Goal: Ask a question

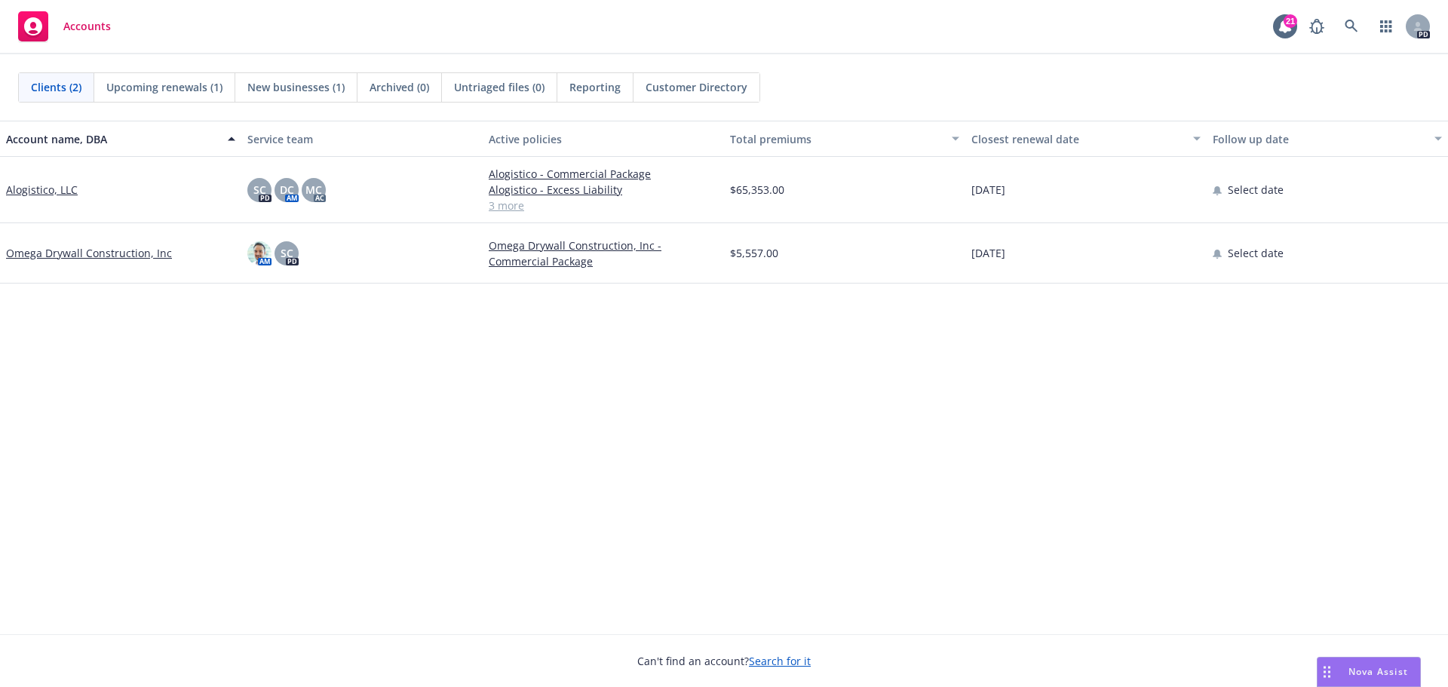
click at [1355, 661] on div "Nova Assist" at bounding box center [1368, 672] width 103 height 29
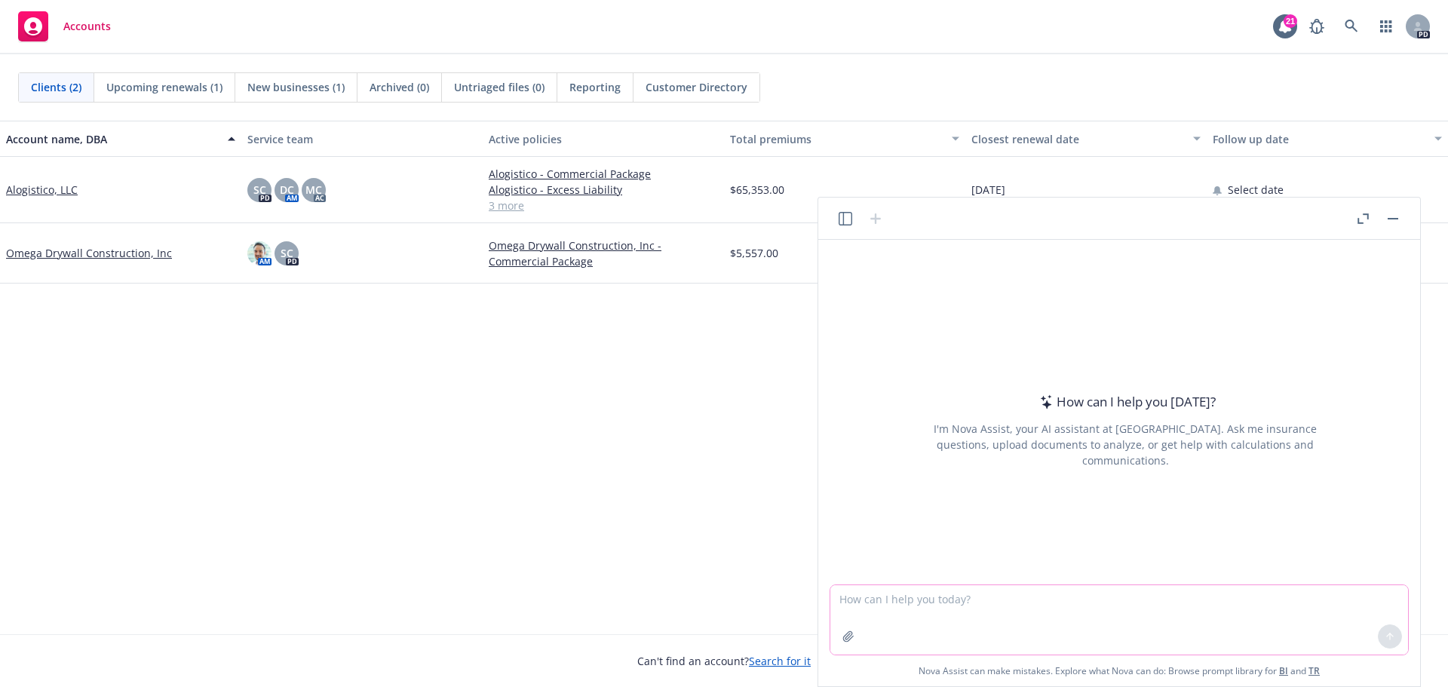
click at [986, 604] on textarea at bounding box center [1119, 619] width 578 height 69
click at [986, 604] on textarea "Why wou" at bounding box center [1119, 619] width 578 height 69
type textarea "Why would a client have Hired and Non-Owned auto on their BOP policy if they do…"
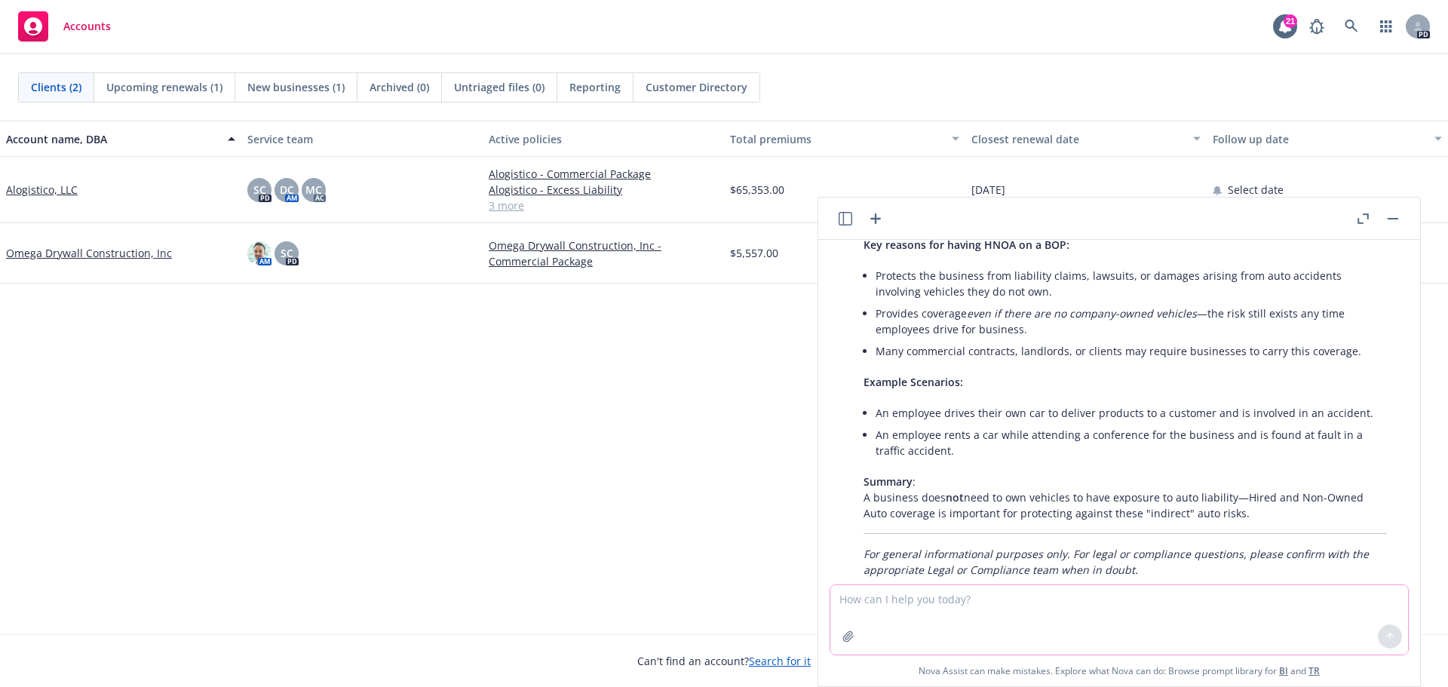
scroll to position [281, 0]
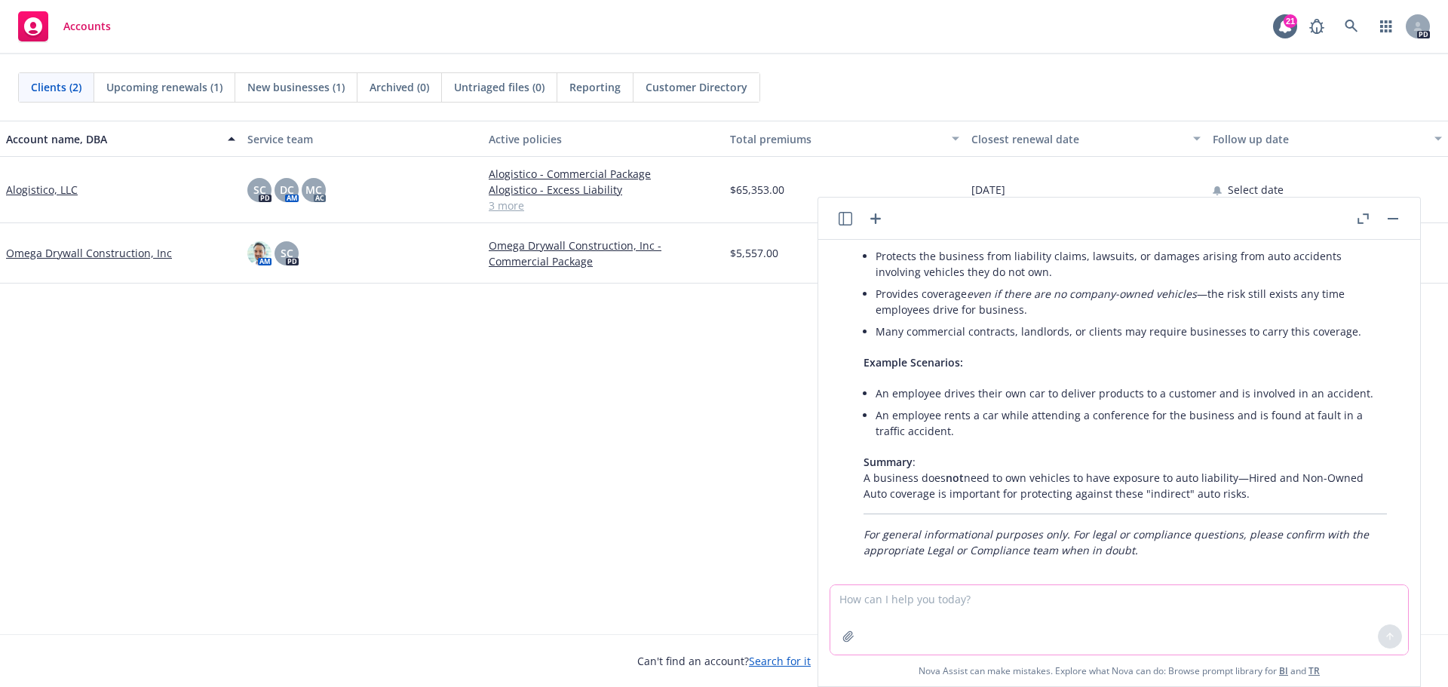
click at [942, 594] on textarea at bounding box center [1119, 619] width 578 height 69
type textarea "what does cohesive mean"?"
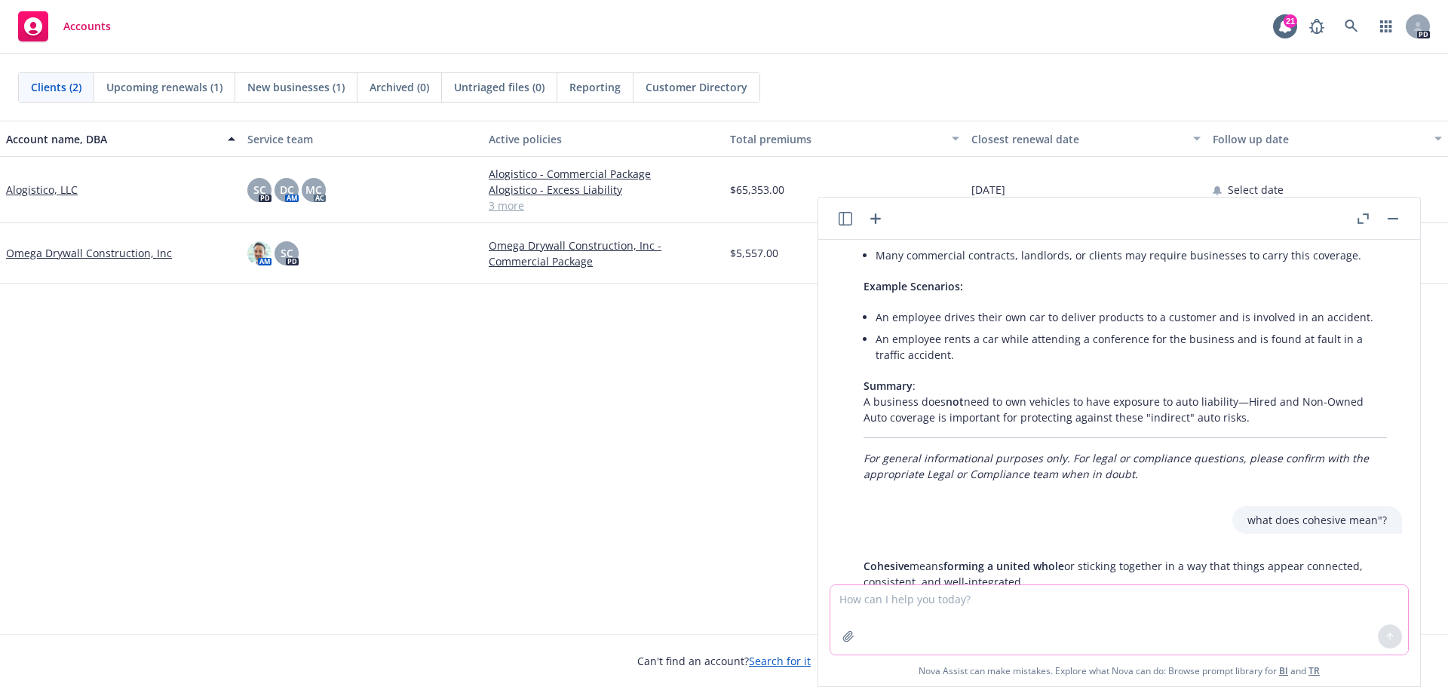
scroll to position [532, 0]
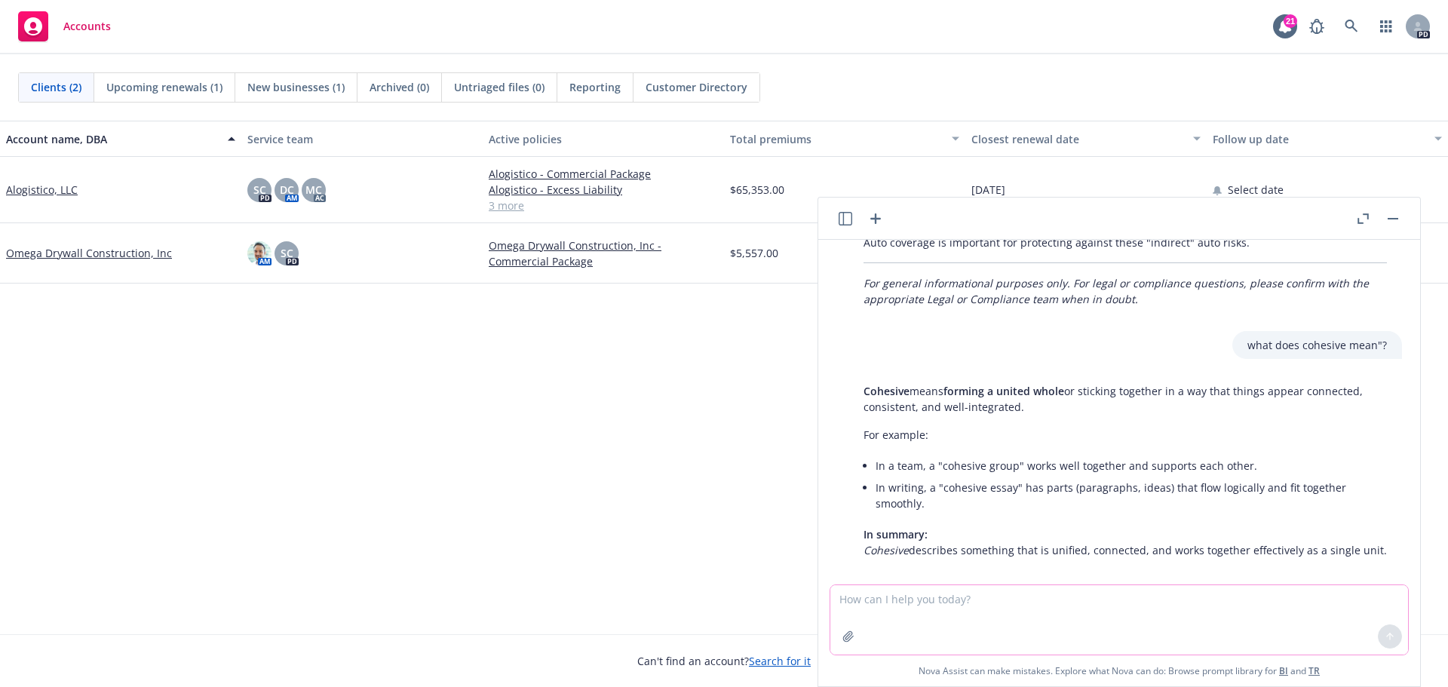
click at [881, 605] on textarea at bounding box center [1119, 619] width 578 height 69
click at [938, 601] on textarea "Does the OH Buread of Workers Comp" at bounding box center [1119, 619] width 578 height 69
click at [1041, 595] on textarea "Does the OH Bureau of Workers Comp" at bounding box center [1119, 619] width 578 height 69
type textarea "Does the OH Bureau of Workers Comp workers comp coverage include employers Liab…"
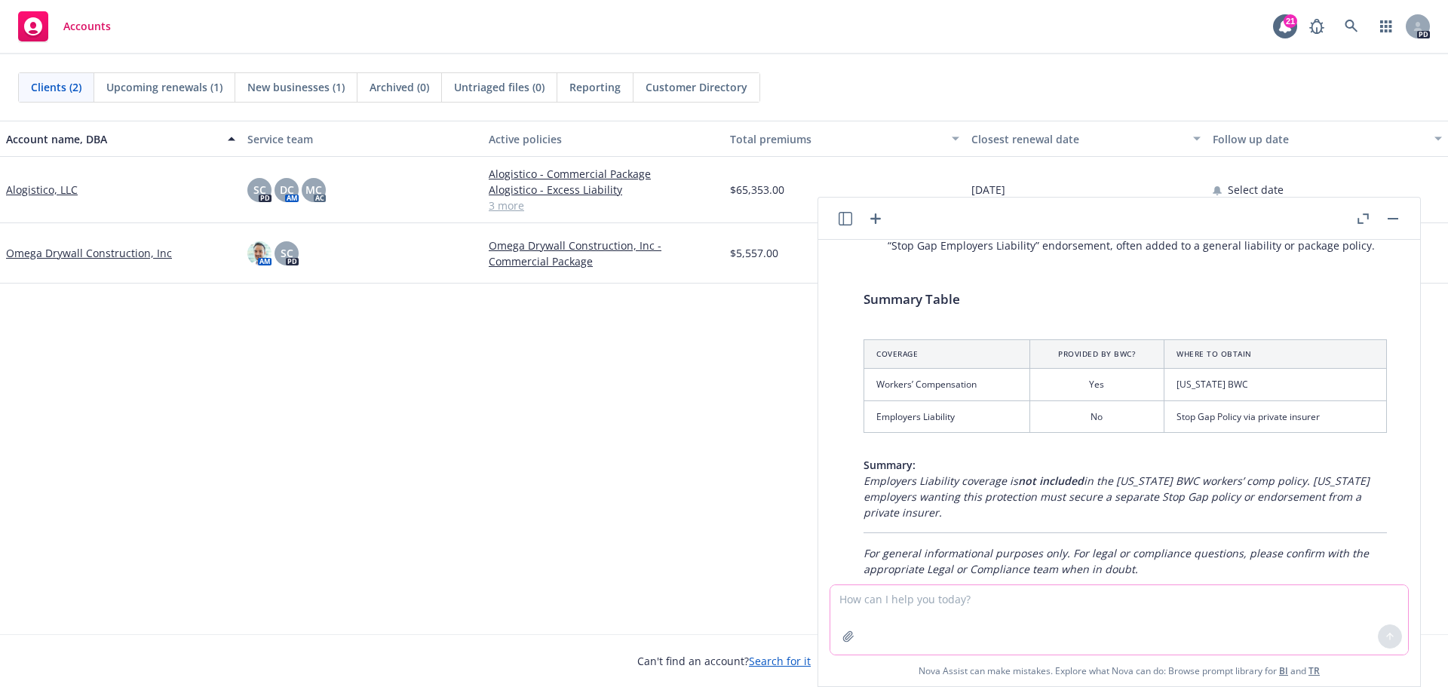
scroll to position [1248, 0]
